Goal: Navigation & Orientation: Understand site structure

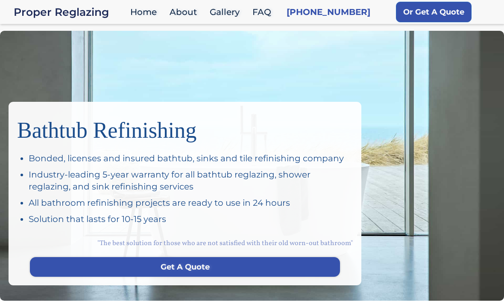
click at [148, 8] on link "Home" at bounding box center [145, 12] width 39 height 18
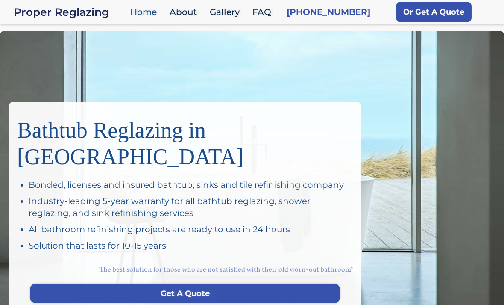
click at [180, 15] on link "About" at bounding box center [185, 12] width 40 height 18
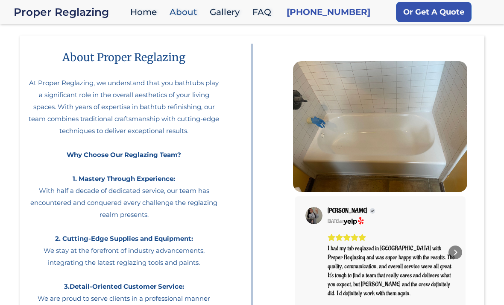
click at [228, 8] on link "Gallery" at bounding box center [226, 12] width 43 height 18
